Goal: Task Accomplishment & Management: Manage account settings

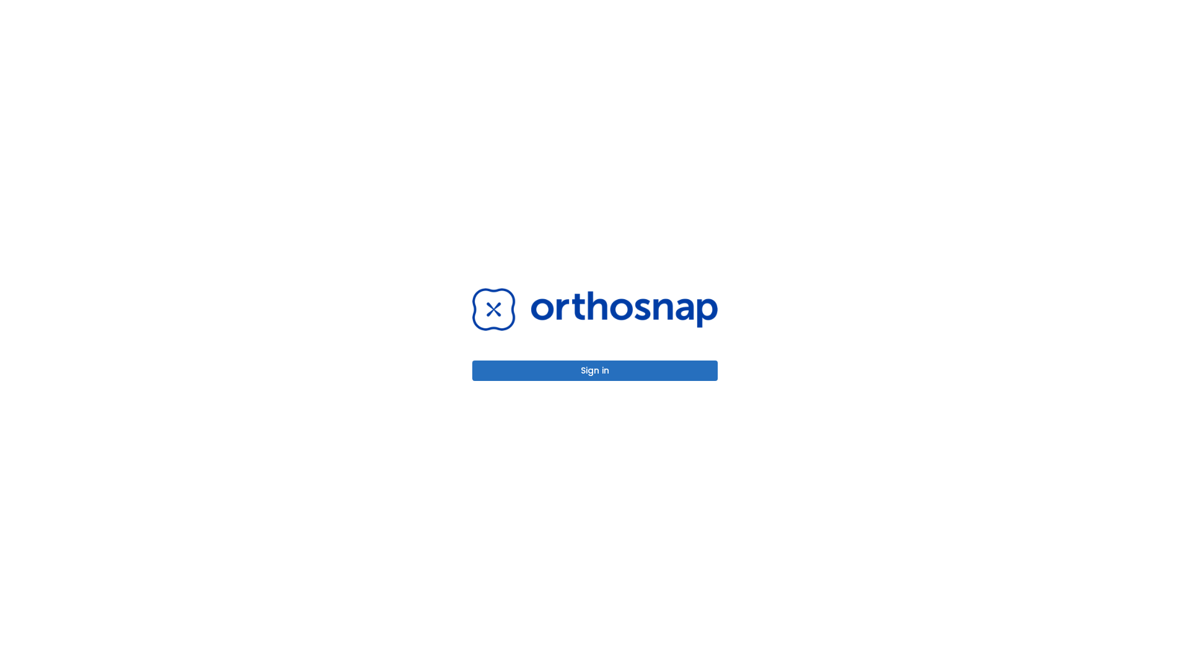
click at [595, 371] on button "Sign in" at bounding box center [594, 371] width 245 height 20
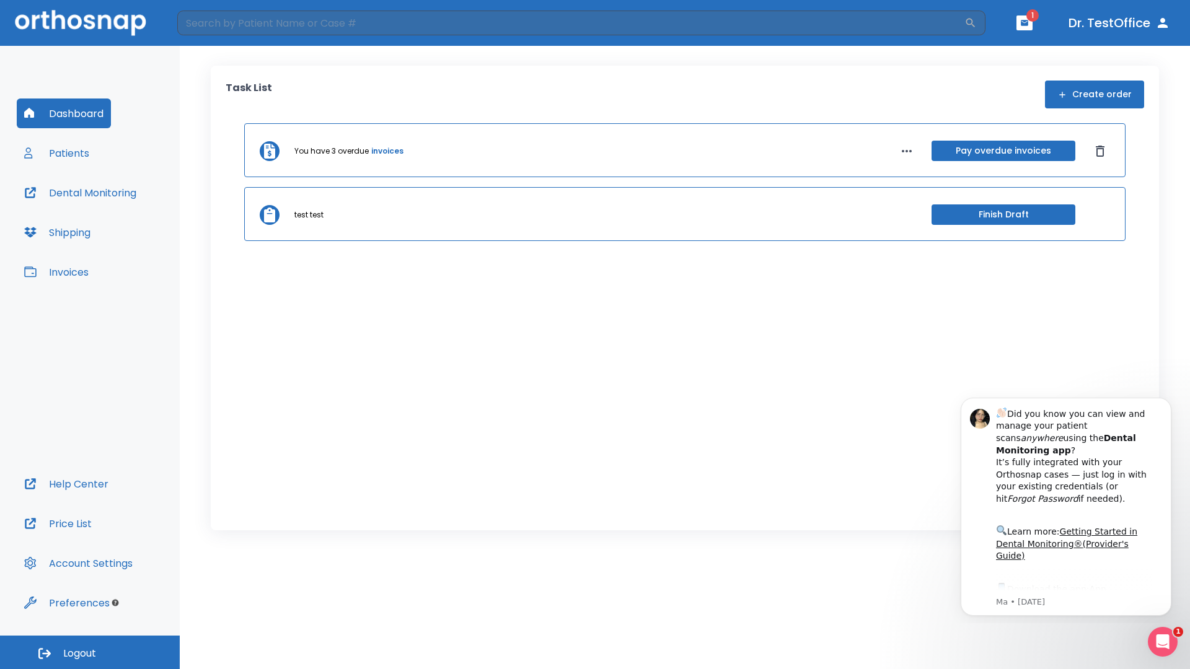
click at [90, 653] on span "Logout" at bounding box center [79, 654] width 33 height 14
